Goal: Complete application form: Complete application form

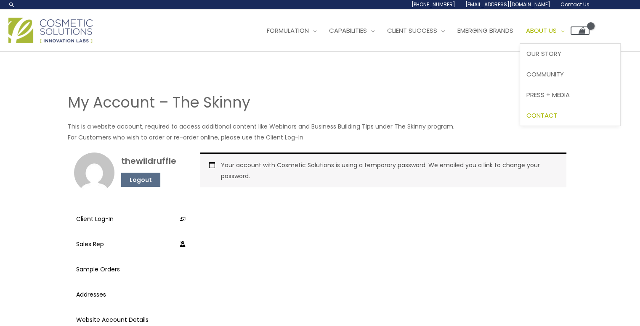
click at [557, 113] on span "Contact" at bounding box center [541, 115] width 31 height 9
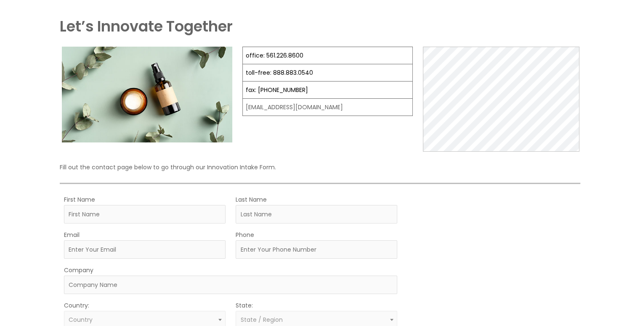
scroll to position [84, 0]
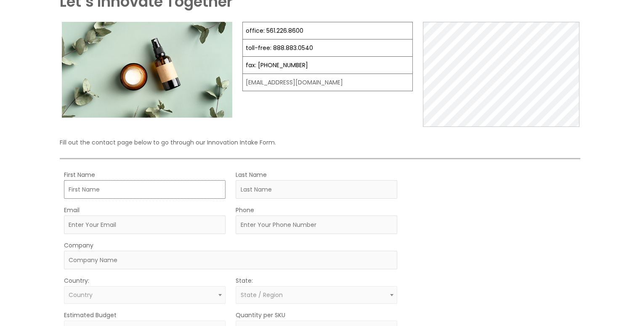
click at [174, 194] on input "First Name" at bounding box center [145, 189] width 162 height 19
type input "Roxanne"
type input "Conkel"
type input "[EMAIL_ADDRESS][DOMAIN_NAME]"
type input "7402852243"
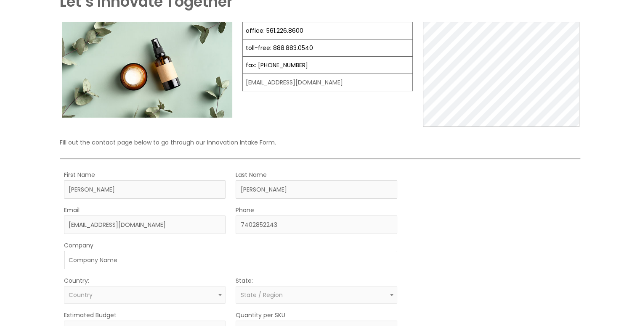
type input "Shawnee Hills Baptist Church"
select select "United States"
select select "Ohio"
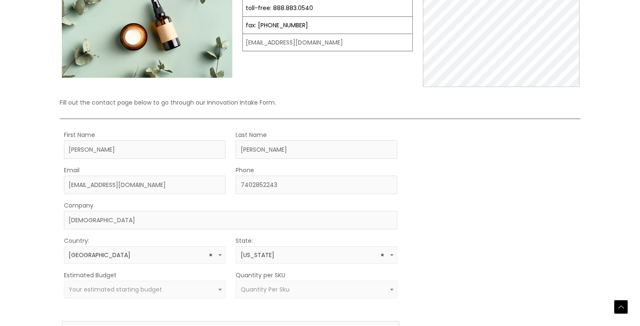
scroll to position [168, 0]
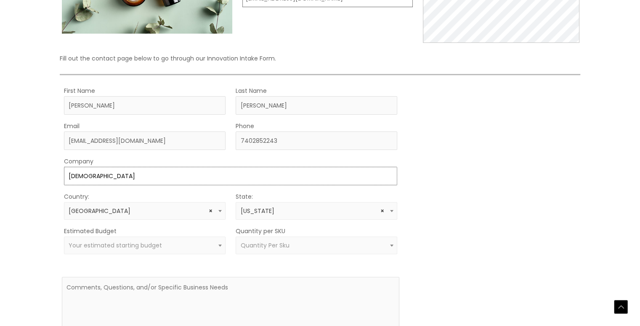
drag, startPoint x: 162, startPoint y: 178, endPoint x: 55, endPoint y: 172, distance: 106.6
click at [58, 172] on div "Let’s Innovate Together office: 561.226.8600 toll-free: 888.883.0540 fax: 561.2…" at bounding box center [320, 136] width 525 height 458
type input "The Wild Ruffle"
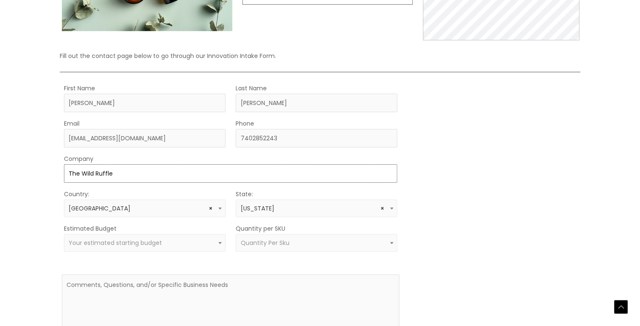
scroll to position [210, 0]
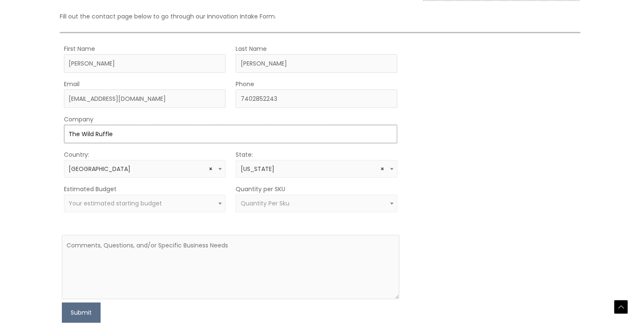
drag, startPoint x: 118, startPoint y: 129, endPoint x: 54, endPoint y: 127, distance: 64.0
click at [54, 127] on div "Let’s Innovate Together office: 561.226.8600 toll-free: 888.883.0540 fax: 561.2…" at bounding box center [320, 96] width 640 height 511
click at [328, 203] on span "Quantity Per Sku" at bounding box center [316, 204] width 152 height 8
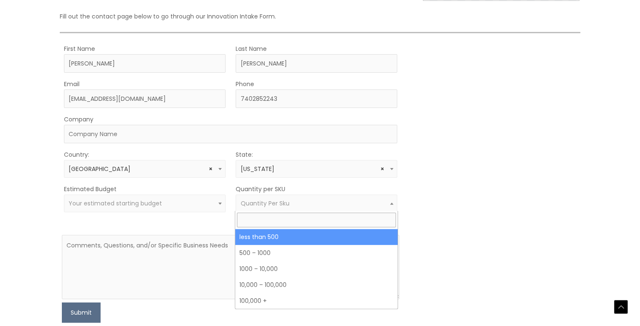
click at [328, 203] on span "Quantity Per Sku" at bounding box center [316, 204] width 152 height 8
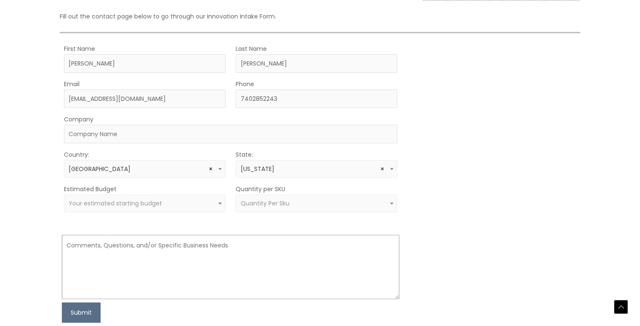
click at [242, 245] on textarea at bounding box center [230, 267] width 337 height 64
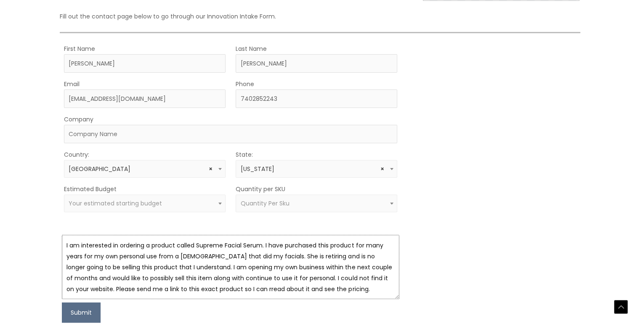
click at [182, 291] on textarea "I am interested in ordering a product called Supreme Facial Serum. I have purch…" at bounding box center [230, 267] width 337 height 64
click at [300, 292] on textarea "I am interested in ordering a product called Supreme Facial Serum. I have purch…" at bounding box center [230, 267] width 337 height 64
click at [186, 277] on textarea "I am interested in ordering a product called Supreme Facial Serum. I have purch…" at bounding box center [230, 267] width 337 height 64
click at [228, 278] on textarea "I am interested in ordering a product called Supreme Facial Serum. I have purch…" at bounding box center [230, 267] width 337 height 64
click at [229, 278] on textarea "I am interested in ordering a product called Supreme Facial Serum. I have purch…" at bounding box center [230, 267] width 337 height 64
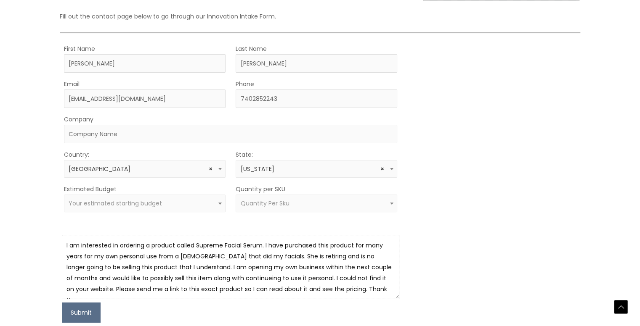
click at [248, 279] on textarea "I am interested in ordering a product called Supreme Facial Serum. I have purch…" at bounding box center [230, 267] width 337 height 64
click at [326, 287] on textarea "I am interested in ordering a product called Supreme Facial Serum. I have purch…" at bounding box center [230, 267] width 337 height 64
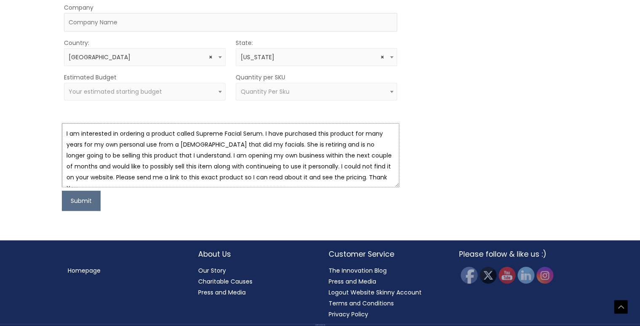
scroll to position [323, 0]
click at [72, 202] on button "Submit" at bounding box center [81, 201] width 39 height 20
type textarea "I am interested in ordering a product called Supreme Facial Serum. I have purch…"
click at [78, 200] on button "Submit" at bounding box center [81, 201] width 39 height 20
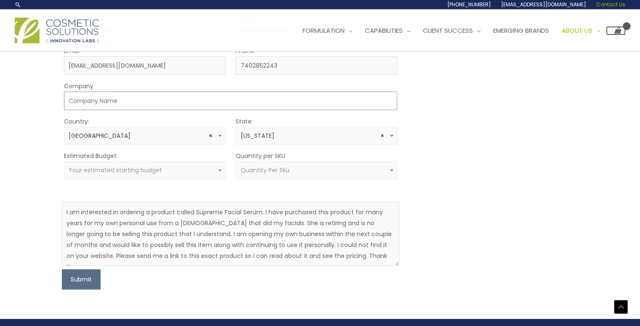
scroll to position [239, 0]
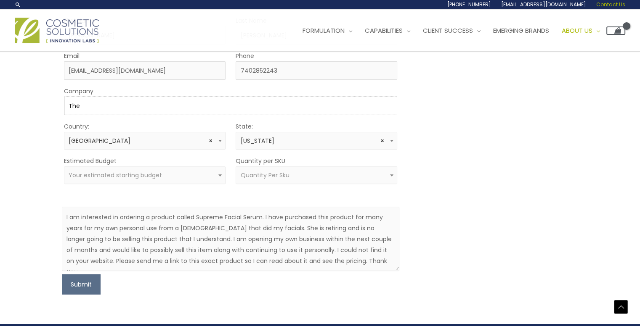
type input "The Wild Ruffle"
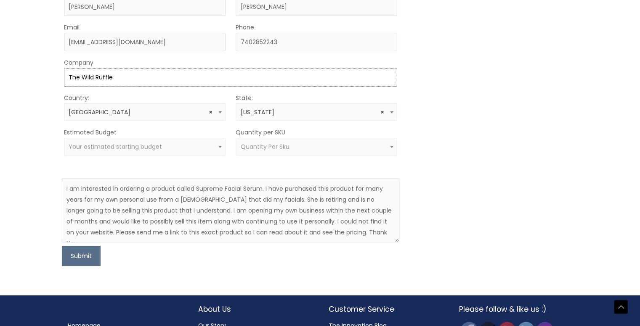
scroll to position [281, 0]
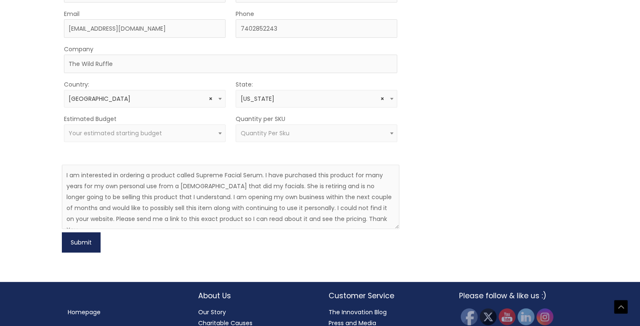
click at [82, 240] on button "Submit" at bounding box center [81, 243] width 39 height 20
click at [141, 117] on div "Estimated Budget Less than 10,000 $10,000 $25,000 $50,000 $100,000+ Your estima…" at bounding box center [145, 128] width 162 height 29
click at [212, 130] on span "Your estimated starting budget" at bounding box center [145, 134] width 152 height 8
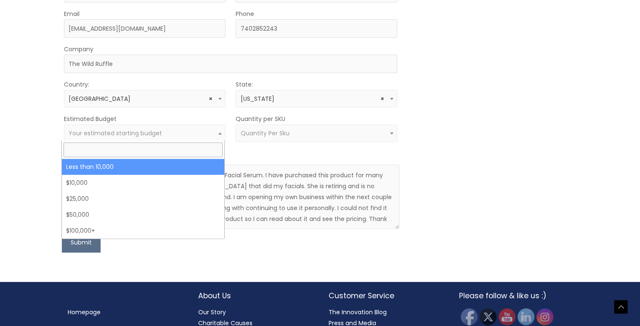
select select "-10000"
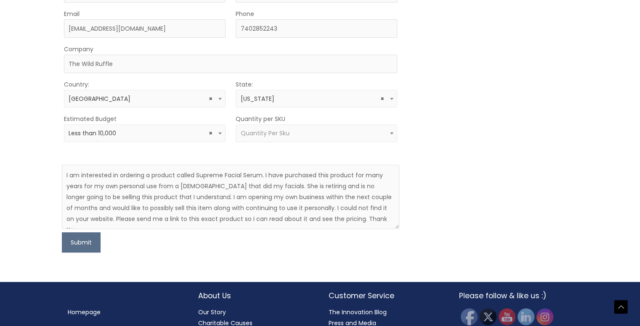
click at [390, 133] on span at bounding box center [392, 133] width 10 height 11
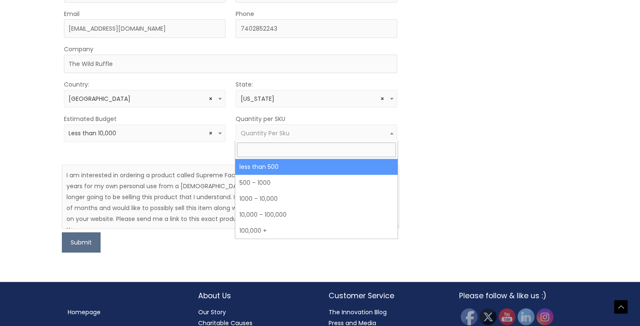
select select "3"
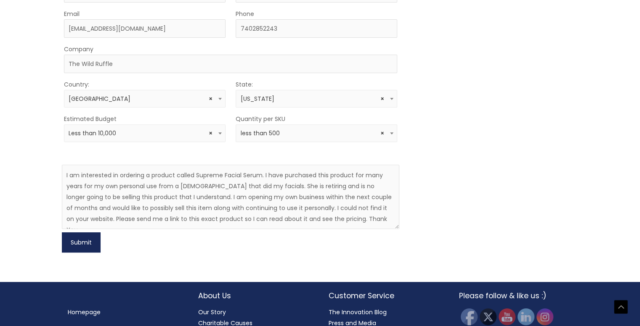
click at [77, 242] on button "Submit" at bounding box center [81, 243] width 39 height 20
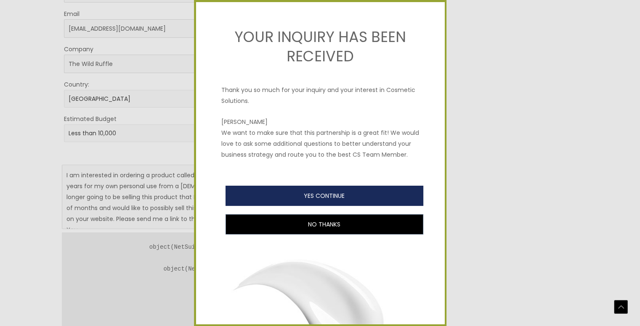
click at [334, 202] on button "YES CONTINUE" at bounding box center [325, 196] width 198 height 20
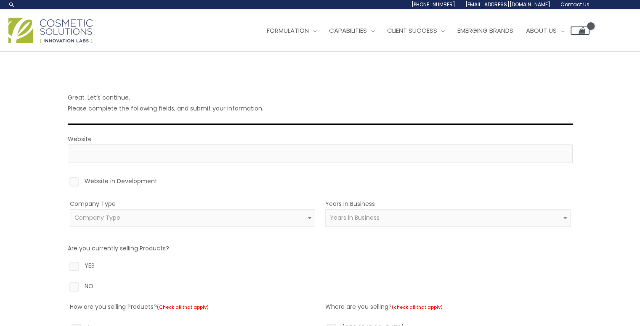
scroll to position [42, 0]
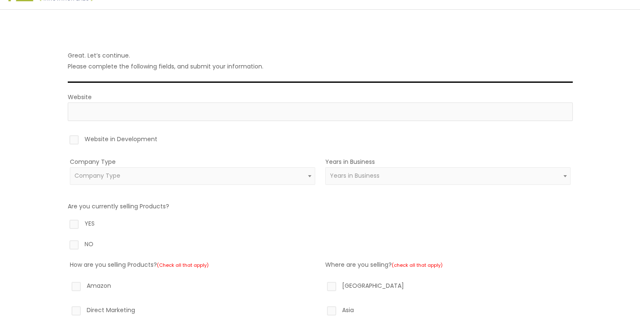
click at [75, 141] on label "Website in Development" at bounding box center [320, 141] width 505 height 14
click at [65, 139] on input "Website in Development" at bounding box center [61, 136] width 5 height 5
checkbox input "true"
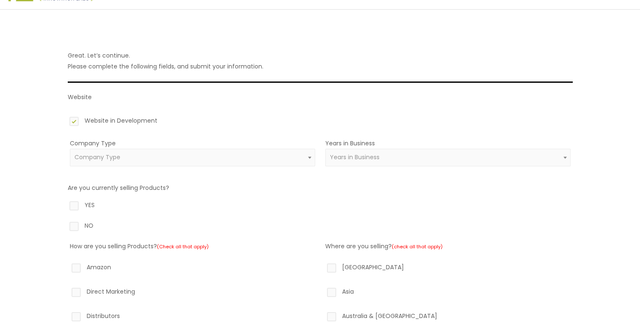
click at [135, 157] on span "Company Type" at bounding box center [192, 158] width 236 height 8
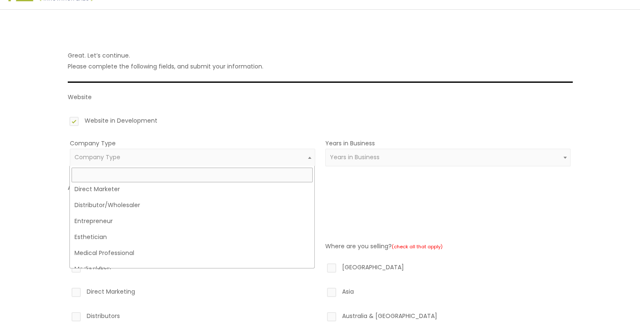
scroll to position [126, 0]
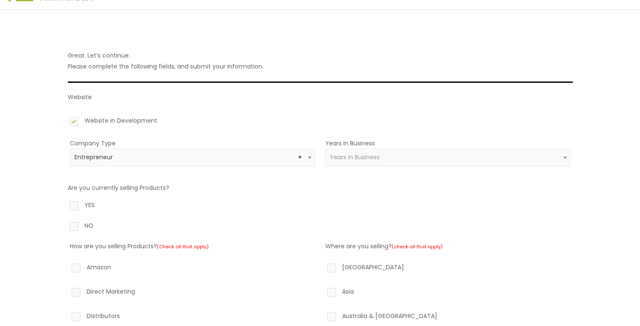
click at [190, 157] on span "× Entrepreneur" at bounding box center [192, 158] width 236 height 8
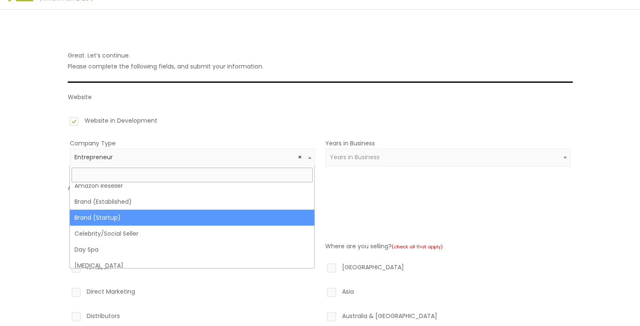
scroll to position [0, 0]
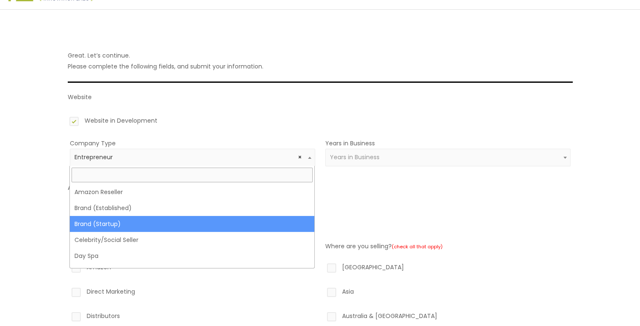
select select "39"
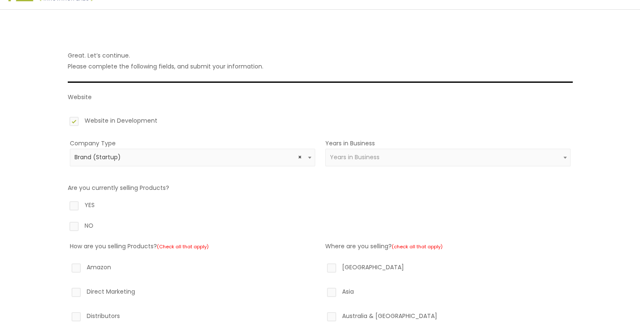
click at [409, 157] on span "Years in Business" at bounding box center [448, 158] width 236 height 8
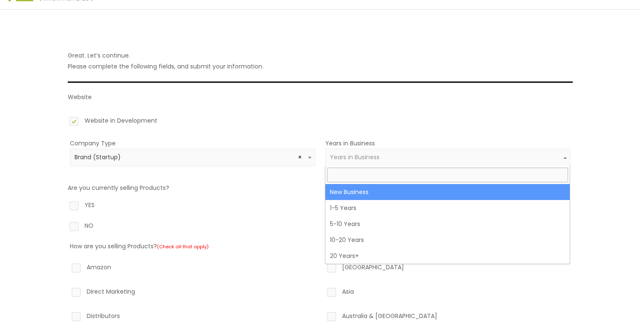
select select "1"
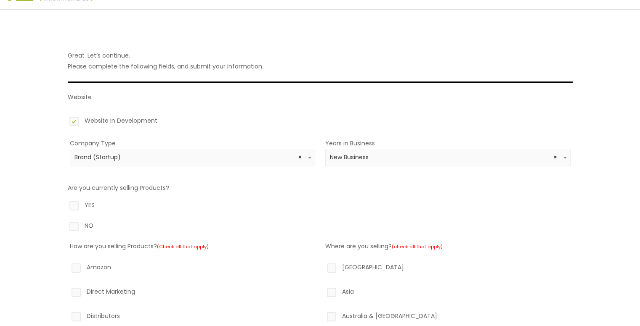
click at [75, 225] on label "NO" at bounding box center [320, 227] width 505 height 14
click at [65, 225] on input "NO" at bounding box center [61, 222] width 5 height 5
radio input "true"
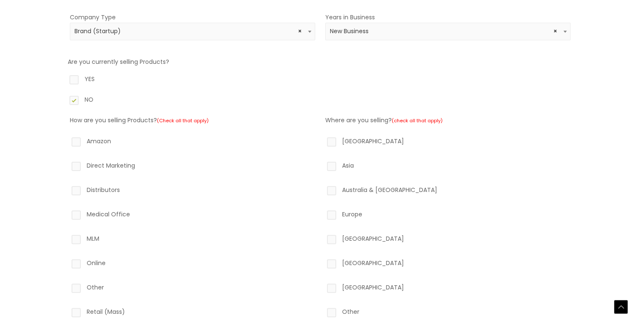
scroll to position [210, 0]
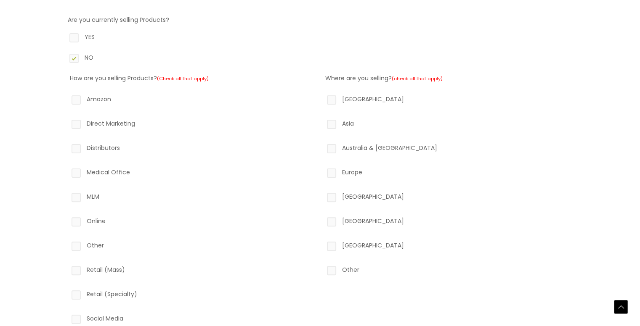
click at [76, 222] on label "Online" at bounding box center [192, 223] width 245 height 14
click at [67, 221] on input "Online" at bounding box center [63, 218] width 5 height 5
checkbox input "true"
click at [79, 253] on label "Other" at bounding box center [192, 247] width 245 height 14
click at [67, 246] on input "Other" at bounding box center [63, 242] width 5 height 5
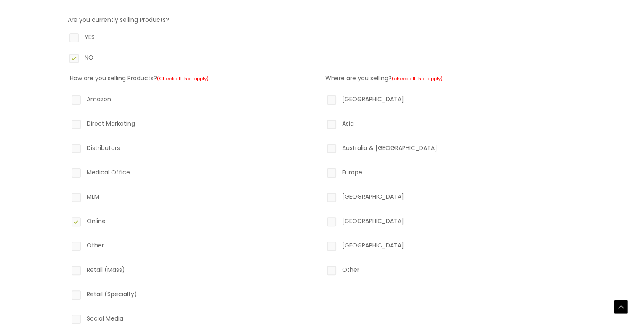
checkbox input "true"
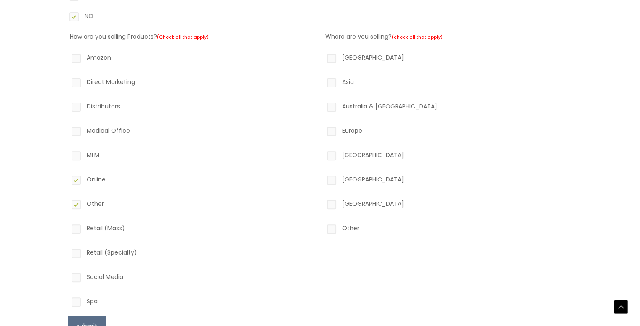
scroll to position [252, 0]
click at [77, 254] on label "Retail (Specialty)" at bounding box center [192, 254] width 245 height 14
click at [67, 252] on input "Retail (Specialty)" at bounding box center [63, 249] width 5 height 5
checkbox input "true"
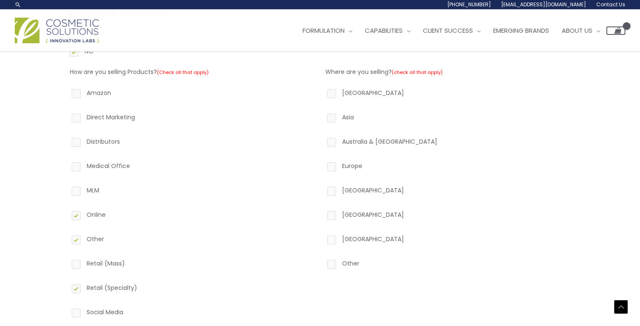
scroll to position [168, 0]
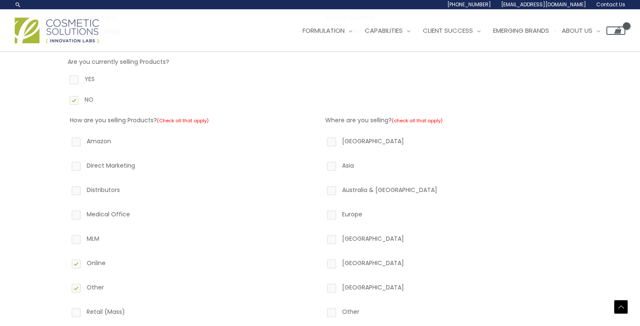
click at [333, 142] on label "North America" at bounding box center [447, 143] width 245 height 14
click at [322, 141] on input "North America" at bounding box center [319, 138] width 5 height 5
checkbox input "true"
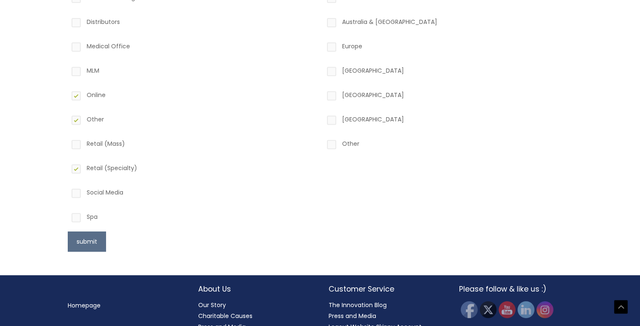
scroll to position [372, 0]
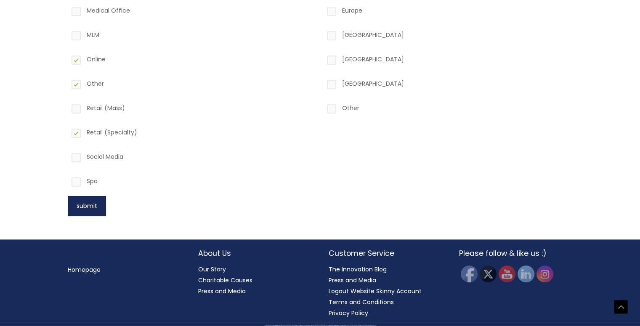
click at [90, 210] on button "submit" at bounding box center [87, 206] width 38 height 20
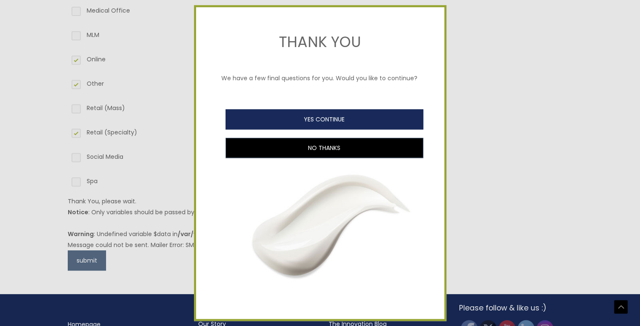
click at [334, 117] on button "YES CONTINUE" at bounding box center [325, 119] width 198 height 20
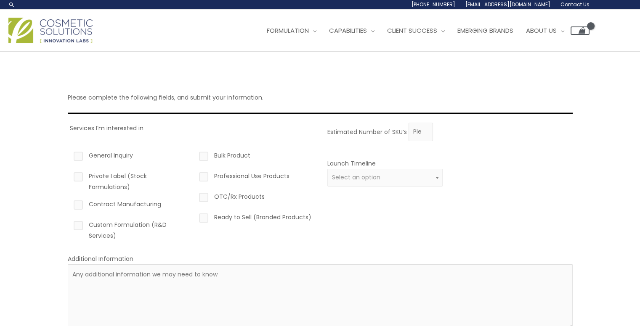
click at [77, 156] on label "General Inquiry" at bounding box center [130, 157] width 116 height 14
click at [69, 156] on input "General Inquiry" at bounding box center [66, 152] width 5 height 5
checkbox input "true"
click at [206, 159] on label "Bulk Product" at bounding box center [255, 157] width 116 height 14
click at [194, 156] on input "Bulk Product" at bounding box center [191, 152] width 5 height 5
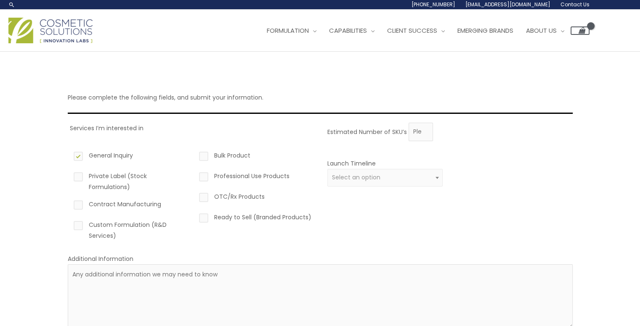
checkbox input "true"
click at [199, 219] on label "Ready to Sell (Branded Products)" at bounding box center [255, 219] width 116 height 14
click at [194, 218] on input "Ready to Sell (Branded Products)" at bounding box center [191, 214] width 5 height 5
checkbox input "true"
click at [440, 177] on span at bounding box center [437, 177] width 10 height 11
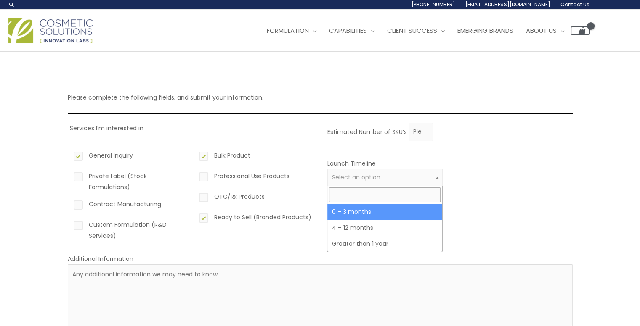
select select "2"
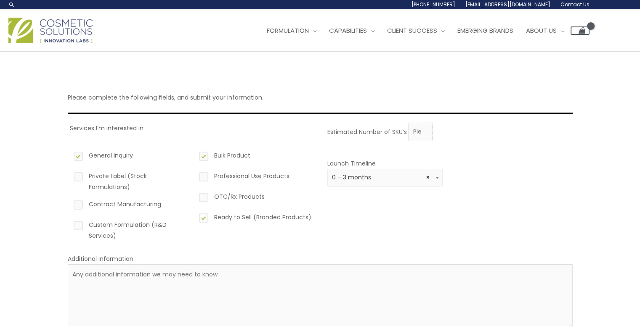
click at [429, 137] on input "Estimated Number of SKU’s" at bounding box center [421, 132] width 24 height 19
click at [425, 135] on input "0" at bounding box center [421, 132] width 24 height 19
click at [424, 128] on input "1" at bounding box center [421, 132] width 24 height 19
click at [424, 128] on input "2" at bounding box center [421, 132] width 24 height 19
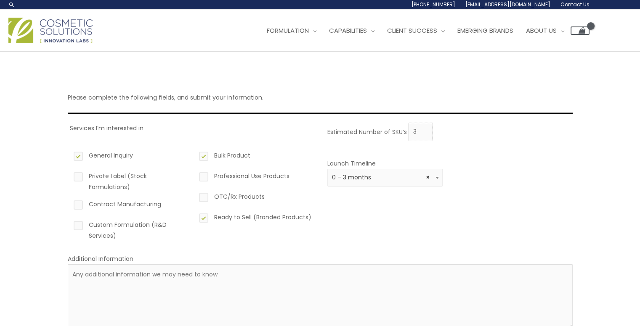
type input "3"
click at [424, 128] on input "3" at bounding box center [421, 132] width 24 height 19
type input "2"
type input "100"
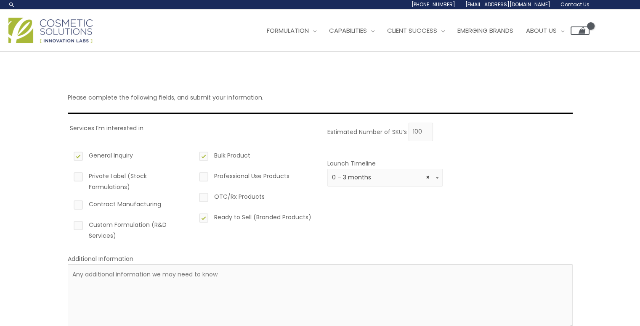
click at [481, 135] on div "Estimated Number of SKU’s 100" at bounding box center [447, 132] width 241 height 19
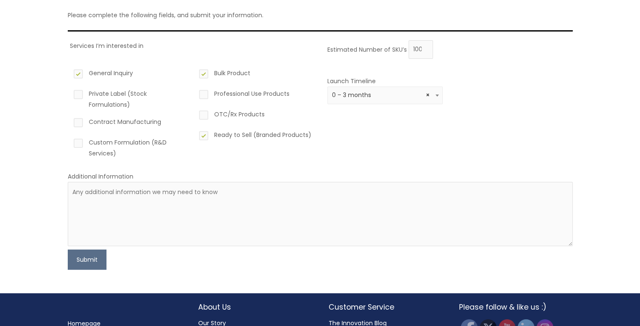
scroll to position [84, 0]
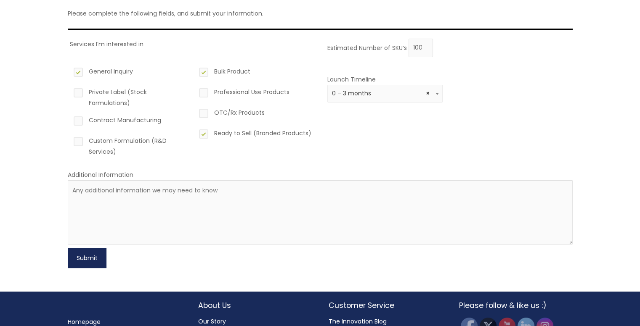
click at [88, 255] on button "Submit" at bounding box center [87, 258] width 39 height 20
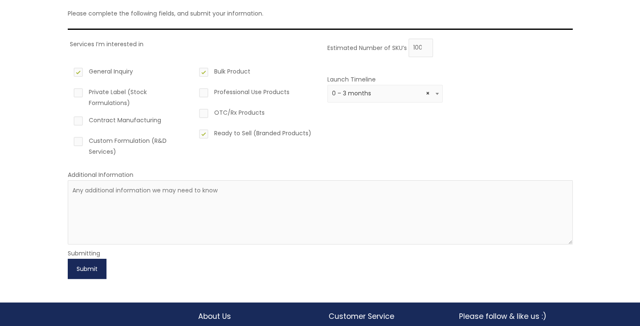
click at [90, 269] on button "Submit" at bounding box center [87, 269] width 39 height 20
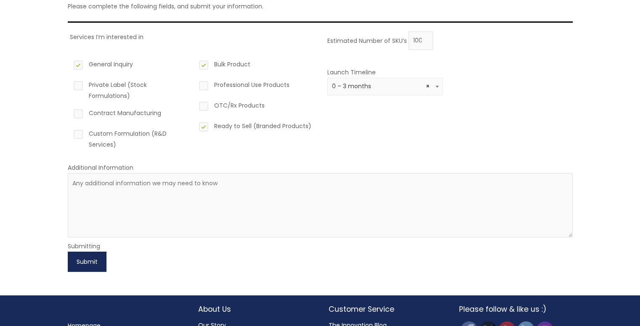
scroll to position [126, 0]
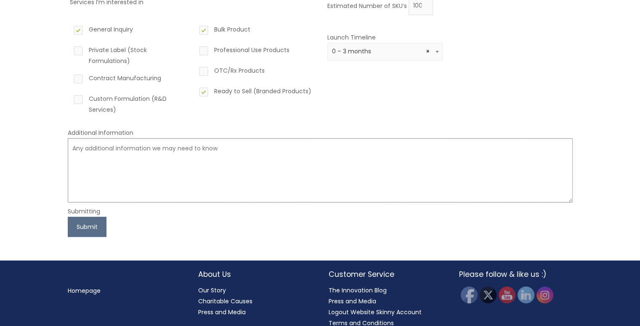
click at [99, 158] on textarea at bounding box center [320, 170] width 505 height 64
click at [84, 225] on button "Submit" at bounding box center [87, 227] width 39 height 20
click at [263, 149] on textarea at bounding box center [320, 170] width 505 height 64
type textarea "."
click at [82, 227] on button "Submit" at bounding box center [87, 227] width 39 height 20
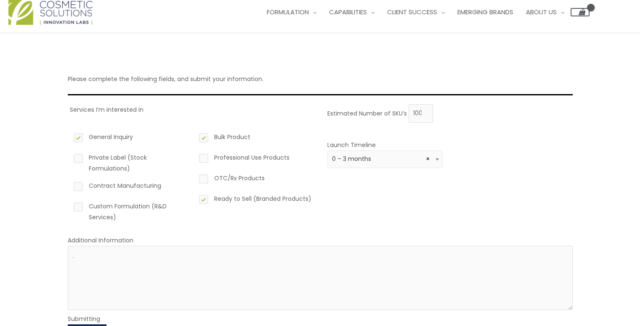
scroll to position [0, 0]
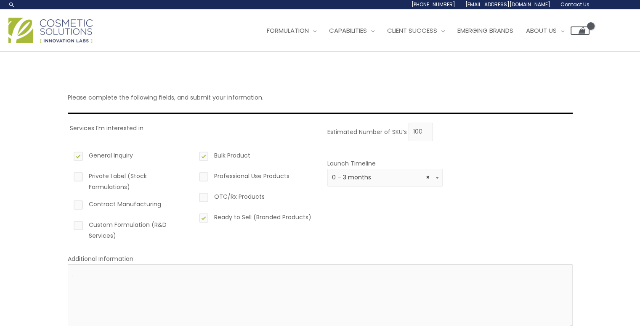
click at [200, 136] on div "Services I’m interested in General Inquiry Private Label (Stock Formulations) C…" at bounding box center [192, 185] width 245 height 125
click at [384, 204] on div "Estimated Number of SKU’s 100 Launch Timeline 0 – 3 months 4 – 12 months Greate…" at bounding box center [447, 185] width 245 height 125
click at [477, 151] on div "Estimated Number of SKU’s 100 Launch Timeline 0 – 3 months 4 – 12 months Greate…" at bounding box center [447, 185] width 245 height 125
drag, startPoint x: 248, startPoint y: 233, endPoint x: 112, endPoint y: 255, distance: 137.6
click at [244, 234] on div "Bulk Product Professional Use Products OTC/Rx Products Ready to Sell (Branded P…" at bounding box center [255, 196] width 116 height 104
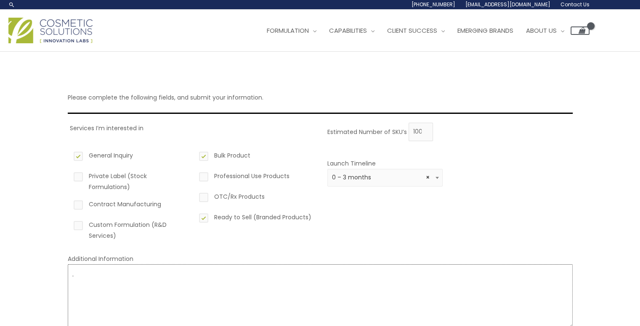
click at [108, 278] on textarea "." at bounding box center [320, 297] width 505 height 64
click at [108, 277] on textarea "." at bounding box center [320, 297] width 505 height 64
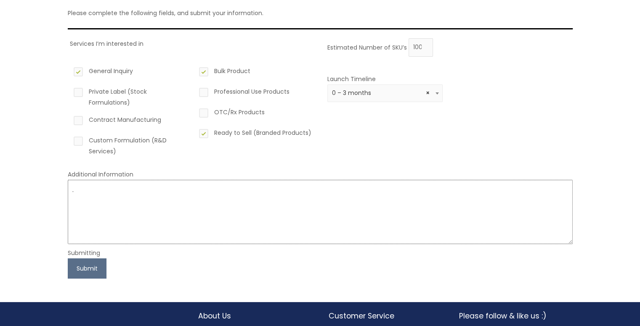
scroll to position [126, 0]
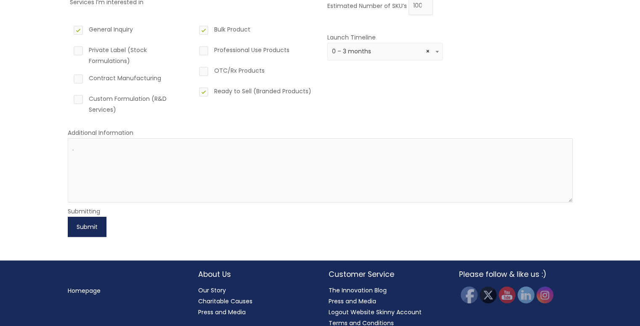
click at [83, 229] on button "Submit" at bounding box center [87, 227] width 39 height 20
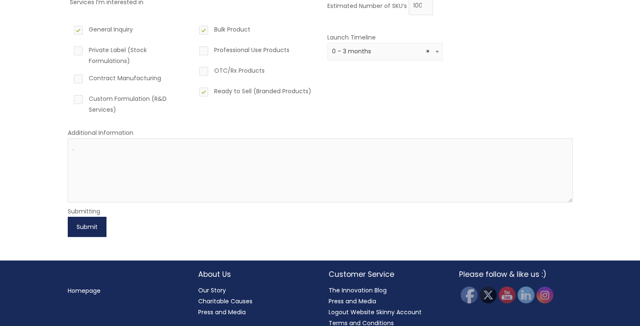
click at [82, 229] on button "Submit" at bounding box center [87, 227] width 39 height 20
click at [82, 226] on button "Submit" at bounding box center [87, 227] width 39 height 20
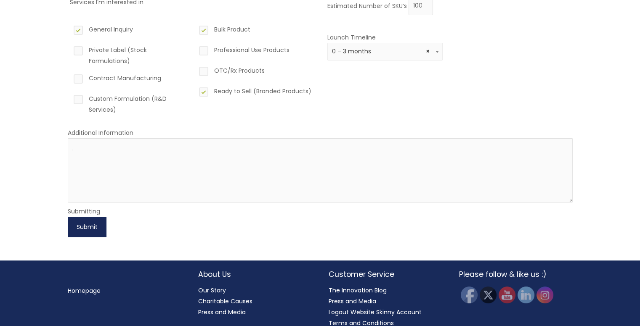
click at [82, 224] on button "Submit" at bounding box center [87, 227] width 39 height 20
click at [82, 223] on button "Submit" at bounding box center [87, 227] width 39 height 20
click at [117, 147] on textarea "." at bounding box center [320, 170] width 505 height 64
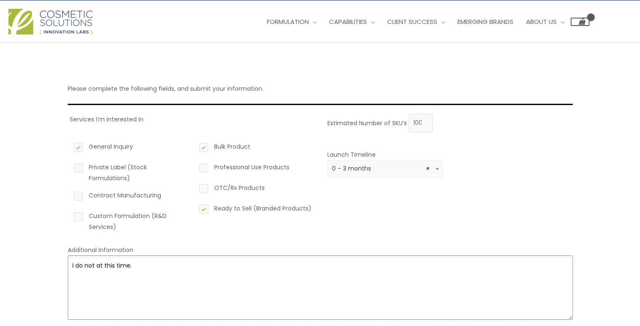
scroll to position [0, 0]
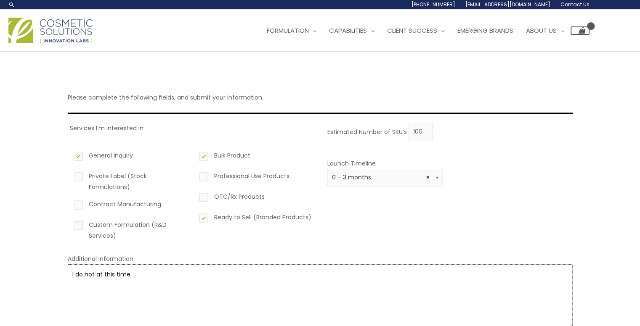
type textarea "I do not at this time."
click at [279, 92] on p "Please complete the following fields, and submit your information." at bounding box center [320, 97] width 505 height 11
click at [197, 138] on div "Services I’m interested in General Inquiry Private Label (Stock Formulations) C…" at bounding box center [192, 185] width 245 height 125
click at [79, 178] on label "Private Label (Stock Formulations)" at bounding box center [130, 182] width 116 height 22
click at [69, 176] on input "Private Label (Stock Formulations)" at bounding box center [66, 173] width 5 height 5
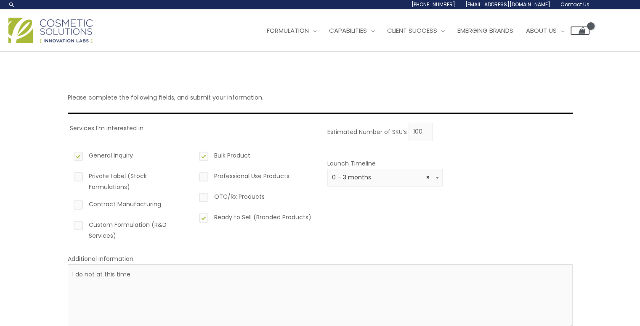
checkbox input "true"
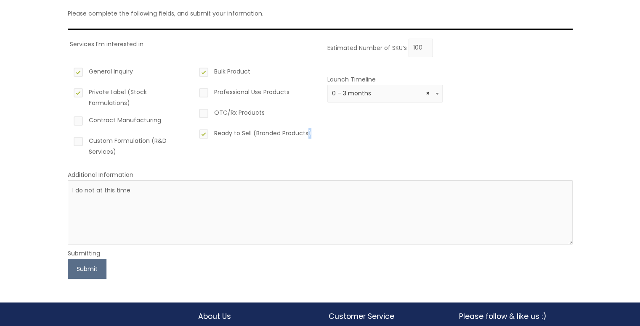
click at [310, 144] on div "Bulk Product Professional Use Products OTC/Rx Products Ready to Sell (Branded P…" at bounding box center [255, 112] width 116 height 104
click at [413, 121] on div "Estimated Number of SKU’s 100 Launch Timeline 0 – 3 months 4 – 12 months Greate…" at bounding box center [447, 101] width 245 height 125
click at [418, 103] on div "Launch Timeline 0 – 3 months 4 – 12 months Greater than 1 year × 0 – 3 months" at bounding box center [385, 93] width 116 height 39
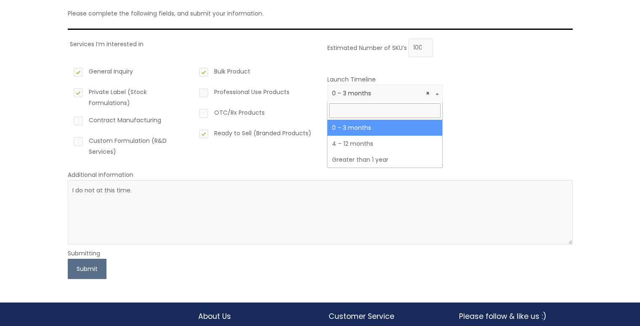
click at [385, 93] on span "× 0 – 3 months" at bounding box center [385, 94] width 106 height 8
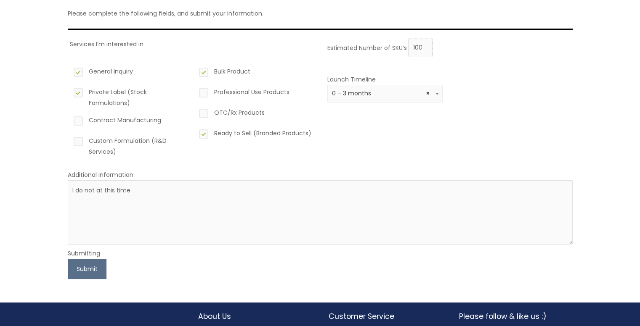
click at [417, 49] on input "100" at bounding box center [421, 48] width 24 height 19
click at [367, 56] on div "Estimated Number of SKU’s 100" at bounding box center [447, 48] width 241 height 19
click at [90, 271] on button "Submit" at bounding box center [87, 269] width 39 height 20
click at [90, 267] on button "Submit" at bounding box center [87, 269] width 39 height 20
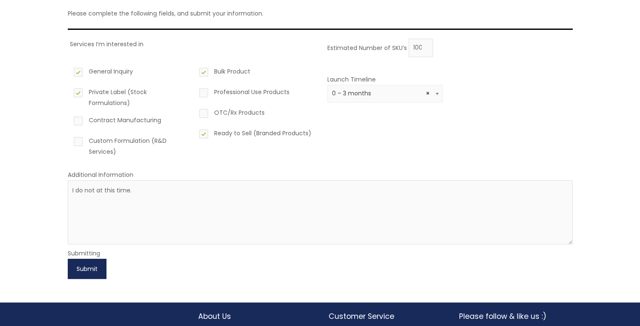
click at [90, 267] on button "Submit" at bounding box center [87, 269] width 39 height 20
click at [90, 266] on button "Submit" at bounding box center [87, 269] width 39 height 20
click at [90, 265] on button "Submit" at bounding box center [87, 269] width 39 height 20
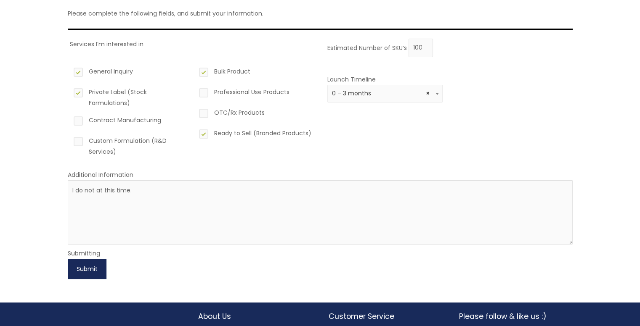
drag, startPoint x: 90, startPoint y: 265, endPoint x: 80, endPoint y: 258, distance: 11.6
click at [87, 265] on button "Submit" at bounding box center [87, 269] width 39 height 20
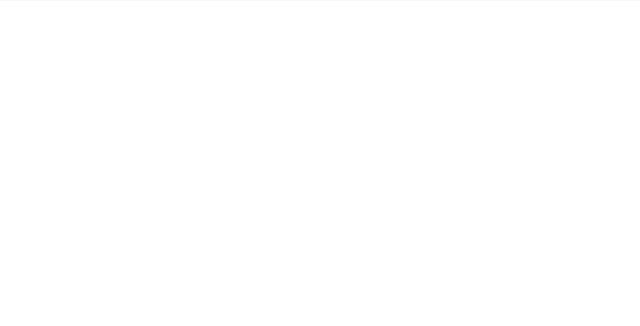
scroll to position [84, 0]
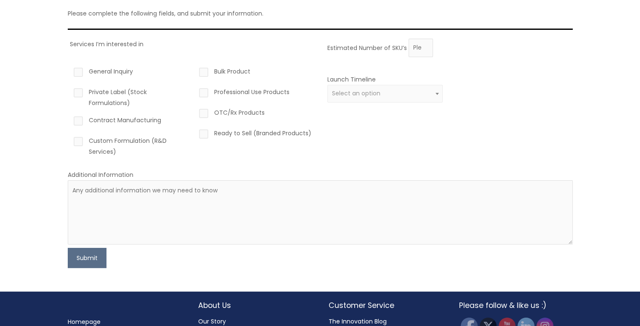
click at [77, 74] on label "General Inquiry" at bounding box center [130, 73] width 116 height 14
click at [69, 72] on input "General Inquiry" at bounding box center [66, 68] width 5 height 5
checkbox input "true"
click at [80, 92] on label "Private Label (Stock Formulations)" at bounding box center [130, 98] width 116 height 22
click at [69, 92] on input "Private Label (Stock Formulations)" at bounding box center [66, 89] width 5 height 5
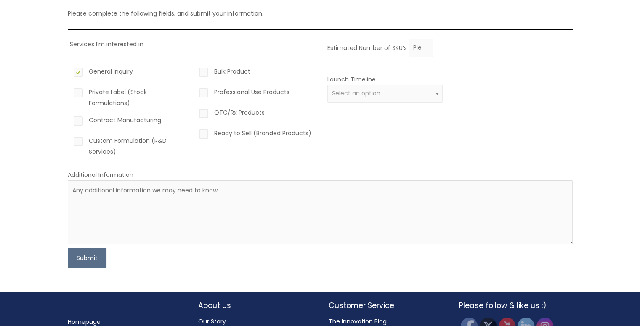
checkbox input "true"
click at [203, 70] on label "Bulk Product" at bounding box center [255, 73] width 116 height 14
click at [194, 70] on input "Bulk Product" at bounding box center [191, 68] width 5 height 5
checkbox input "true"
click at [200, 137] on label "Ready to Sell (Branded Products)" at bounding box center [255, 135] width 116 height 14
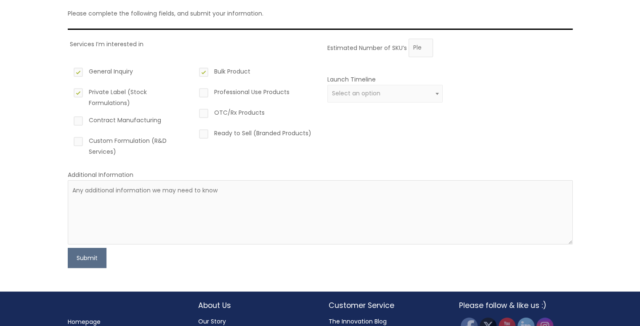
click at [194, 133] on input "Ready to Sell (Branded Products)" at bounding box center [191, 130] width 5 height 5
checkbox input "true"
click at [407, 89] on span "Select an option" at bounding box center [385, 94] width 116 height 18
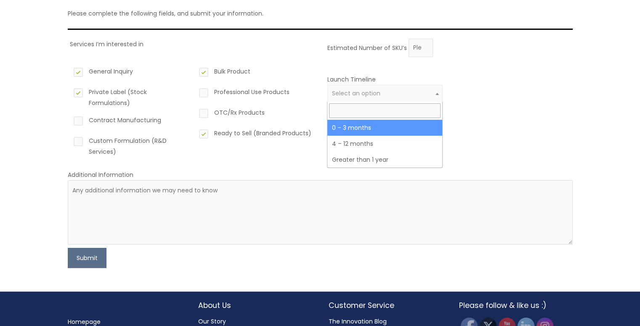
select select "2"
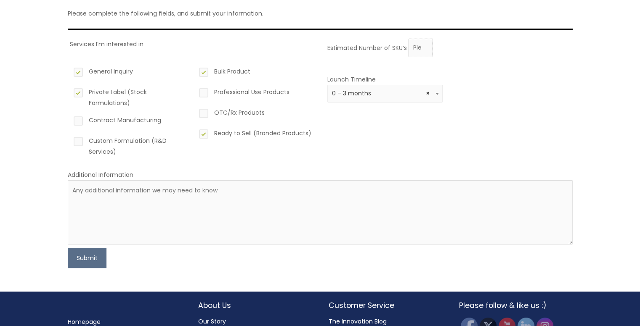
click at [413, 42] on input "Estimated Number of SKU’s" at bounding box center [421, 48] width 24 height 19
click at [425, 45] on input "78" at bounding box center [421, 48] width 24 height 19
click at [425, 45] on input "79" at bounding box center [421, 48] width 24 height 19
click at [425, 45] on input "80" at bounding box center [421, 48] width 24 height 19
click at [425, 45] on input "81" at bounding box center [421, 48] width 24 height 19
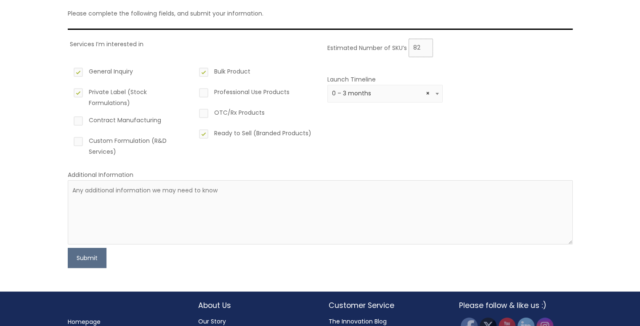
click at [426, 45] on input "82" at bounding box center [421, 48] width 24 height 19
click at [426, 45] on input "83" at bounding box center [421, 48] width 24 height 19
click at [426, 45] on input "84" at bounding box center [421, 48] width 24 height 19
type input "85"
click at [426, 45] on input "85" at bounding box center [421, 48] width 24 height 19
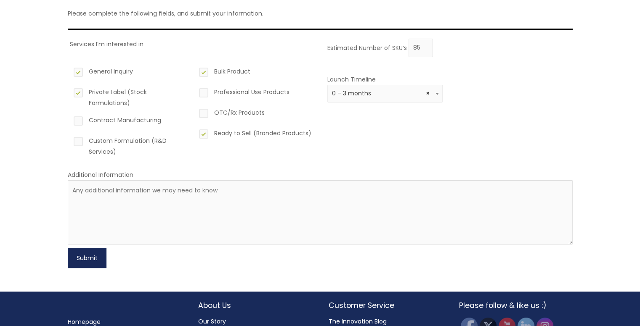
click at [93, 254] on button "Submit" at bounding box center [87, 258] width 39 height 20
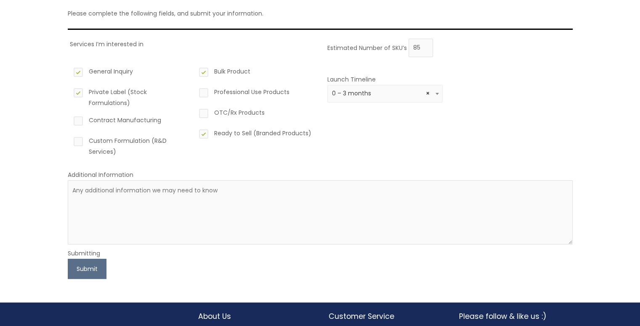
click at [348, 157] on div "Estimated Number of SKU’s 85 Launch Timeline 0 – 3 months 4 – 12 months Greater…" at bounding box center [447, 101] width 245 height 125
click at [86, 266] on button "Submit" at bounding box center [87, 269] width 39 height 20
